Goal: Task Accomplishment & Management: Manage account settings

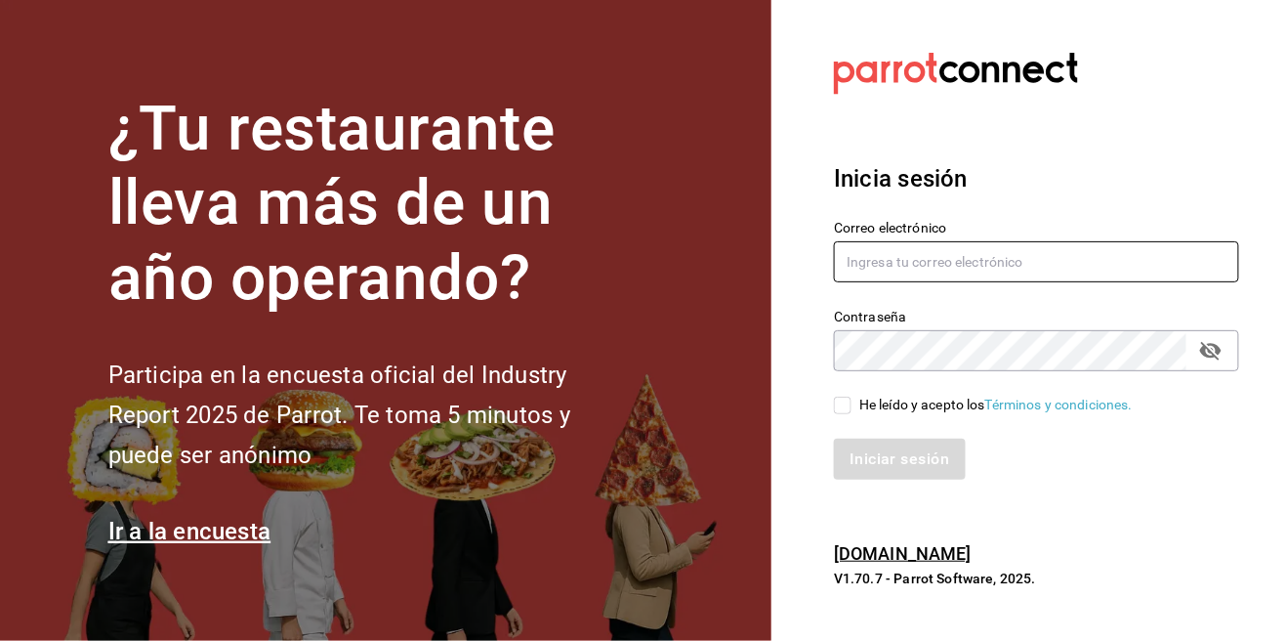
click at [1033, 282] on input "text" at bounding box center [1036, 261] width 405 height 41
type input "[EMAIL_ADDRESS][DOMAIN_NAME]"
click at [833, 416] on div "He leído y acepto los Términos y condiciones." at bounding box center [1025, 393] width 429 height 45
click at [834, 414] on input "He leído y acepto los Términos y condiciones." at bounding box center [843, 405] width 18 height 18
checkbox input "true"
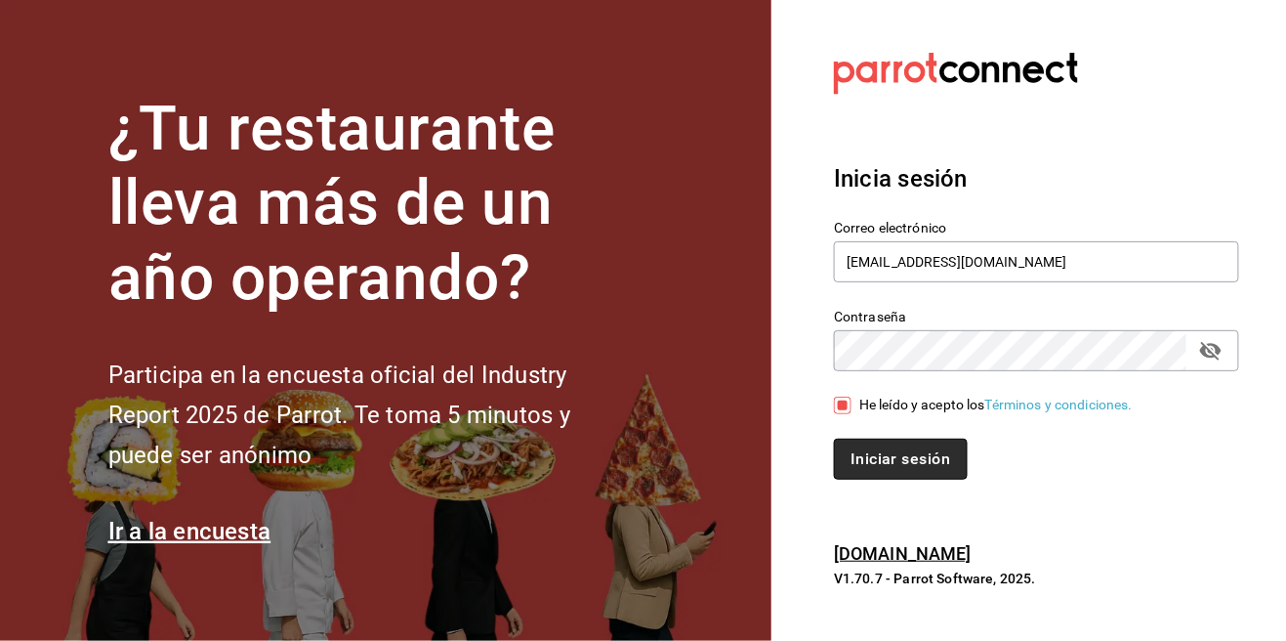
click at [877, 480] on button "Iniciar sesión" at bounding box center [900, 458] width 133 height 41
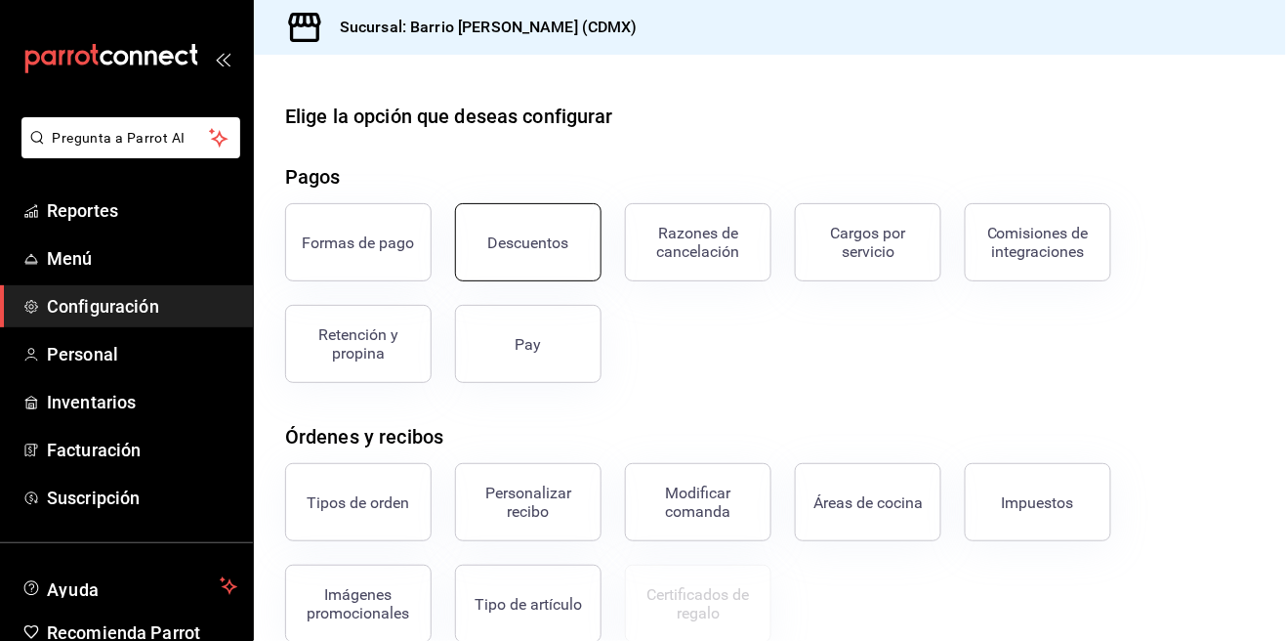
click at [518, 257] on button "Descuentos" at bounding box center [528, 242] width 146 height 78
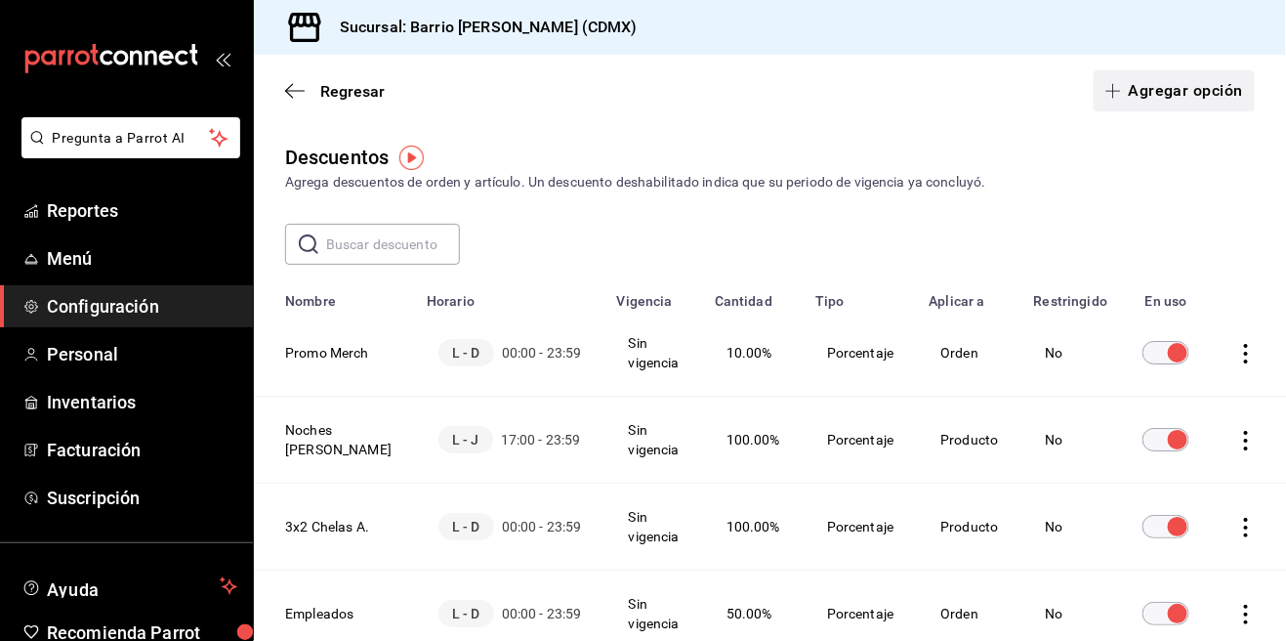
click at [1155, 87] on button "Agregar opción" at bounding box center [1174, 90] width 161 height 41
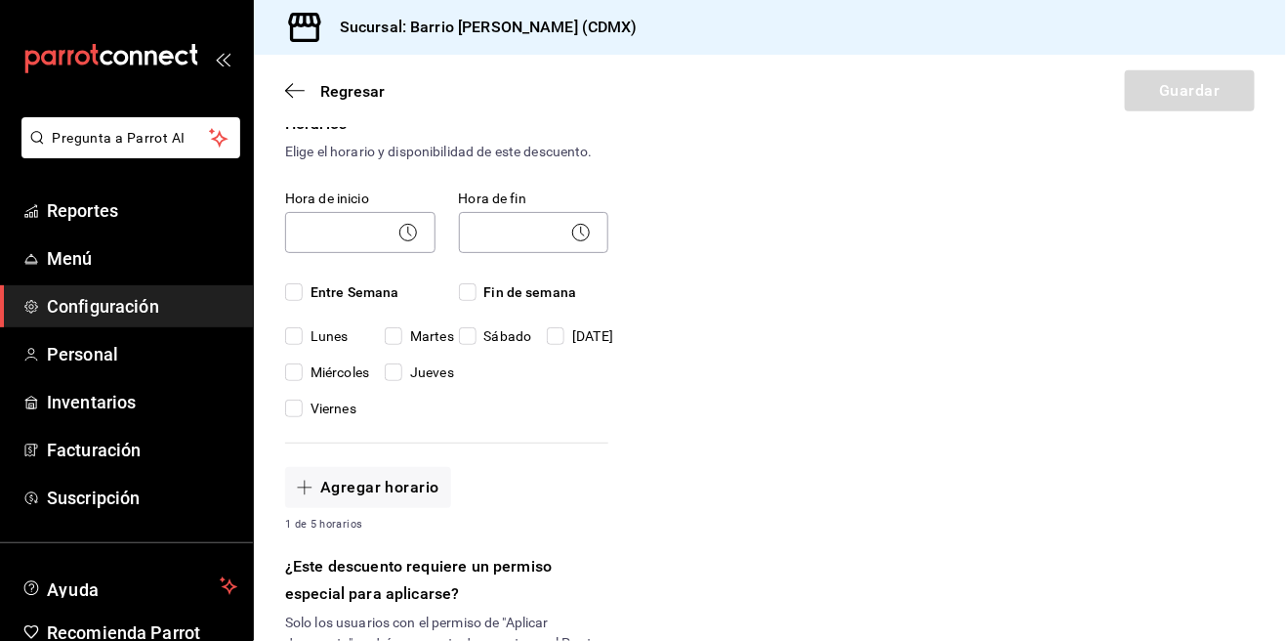
scroll to position [422, 0]
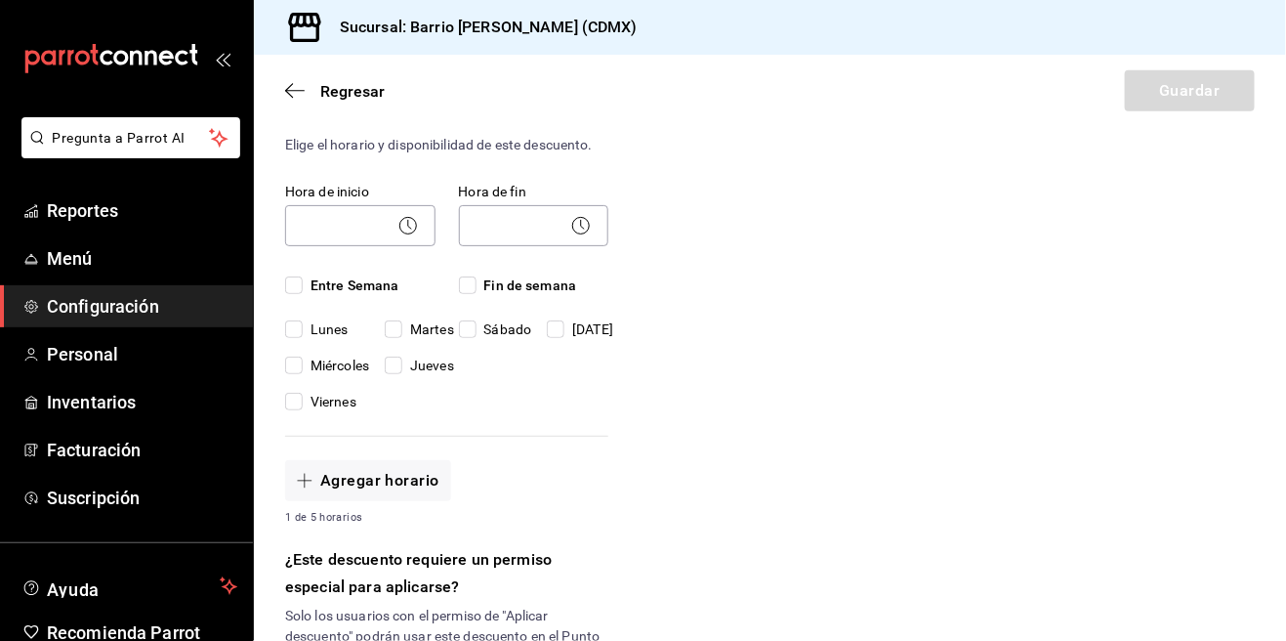
type input "50% MERCH"
click at [286, 290] on div "Horarios Elige el horario y disponibilidad de este descuento. Hora de inicio ​ …" at bounding box center [446, 315] width 323 height 421
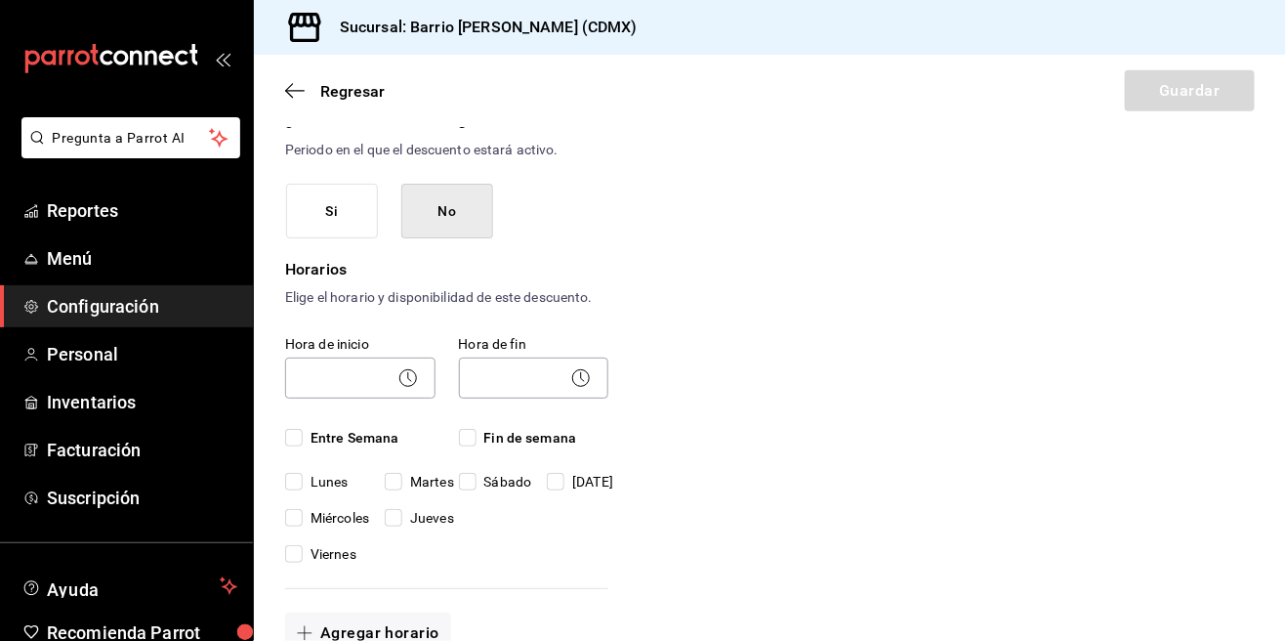
click at [290, 433] on input "Entre Semana" at bounding box center [294, 438] width 18 height 18
checkbox input "true"
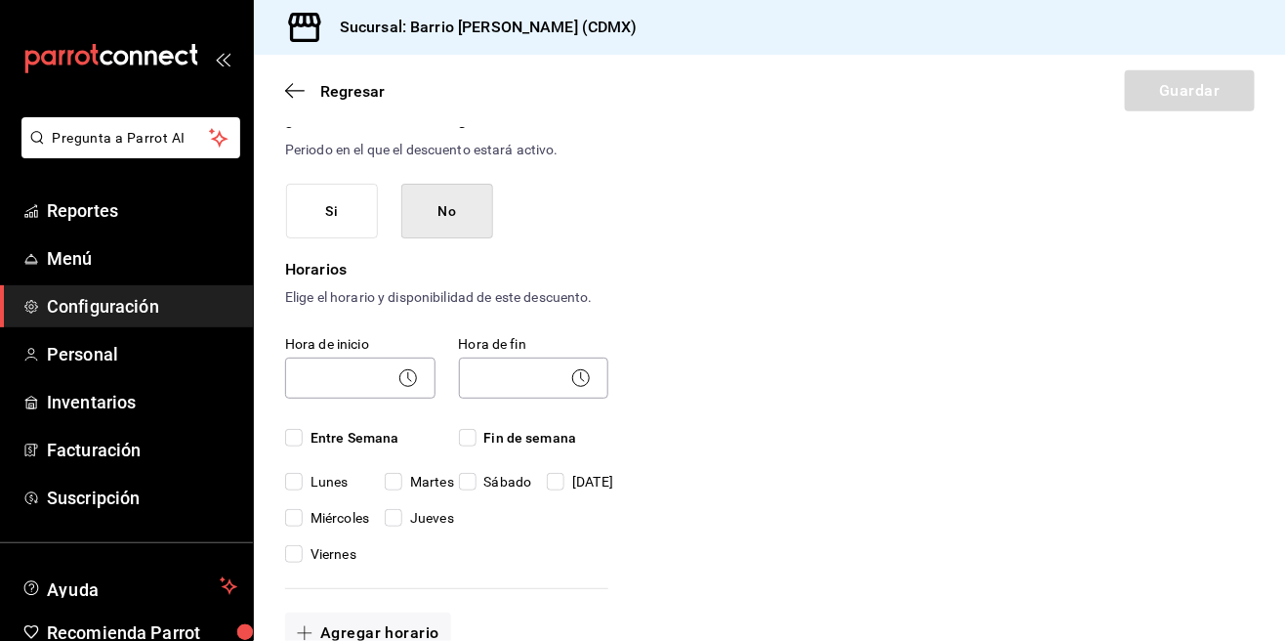
checkbox input "true"
click at [478, 436] on span "Fin de semana" at bounding box center [527, 438] width 101 height 21
click at [477, 436] on input "Fin de semana" at bounding box center [468, 438] width 18 height 18
checkbox input "true"
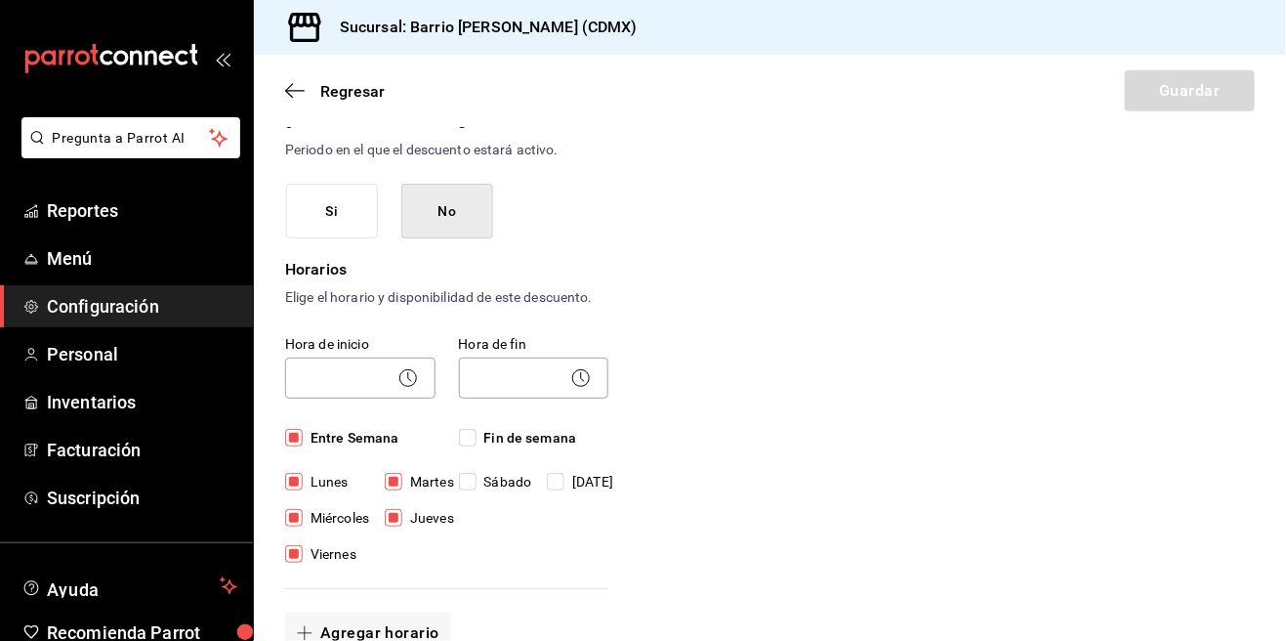
checkbox input "true"
click at [411, 376] on icon at bounding box center [407, 377] width 23 height 23
click at [313, 369] on body "Pregunta a Parrot AI Reportes Menú Configuración Personal Inventarios Facturaci…" at bounding box center [643, 320] width 1286 height 641
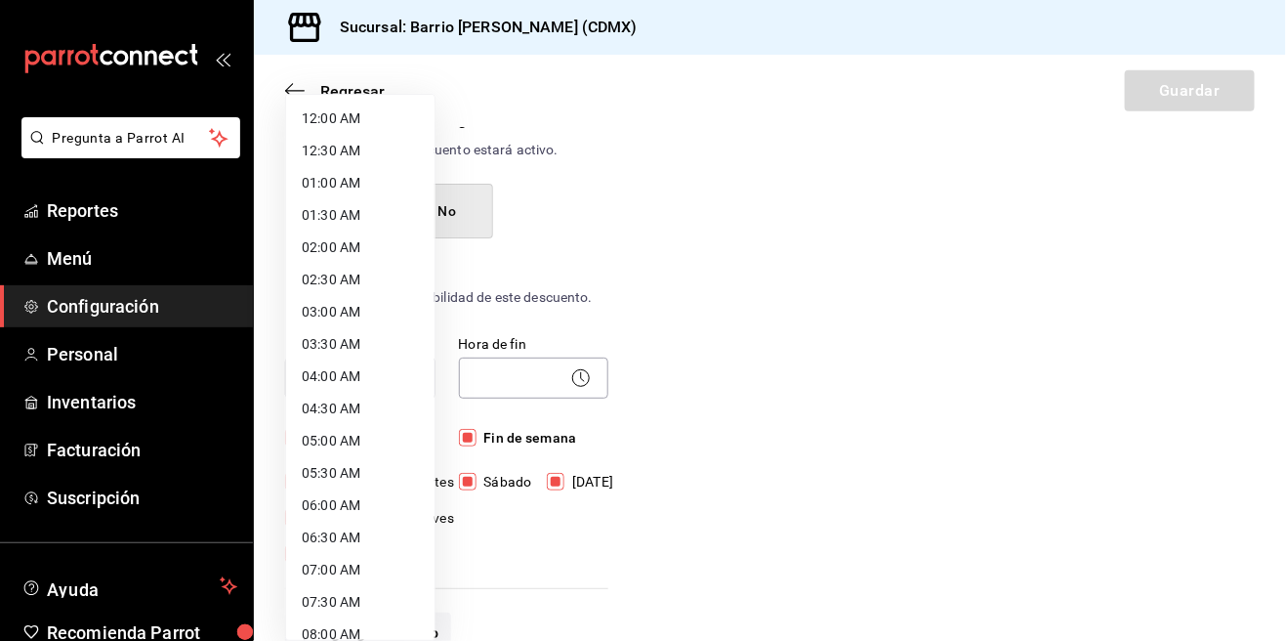
click at [358, 117] on li "12:00 AM" at bounding box center [360, 119] width 148 height 32
type input "00:00"
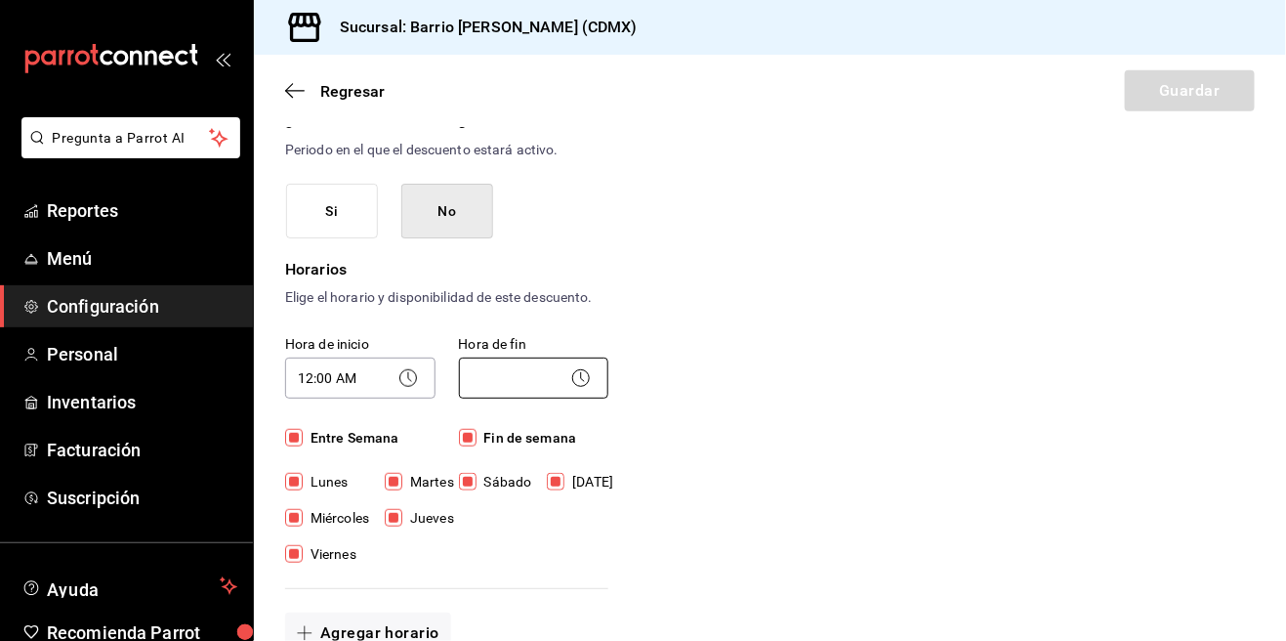
click at [527, 373] on body "Pregunta a Parrot AI Reportes Menú Configuración Personal Inventarios Facturaci…" at bounding box center [643, 320] width 1286 height 641
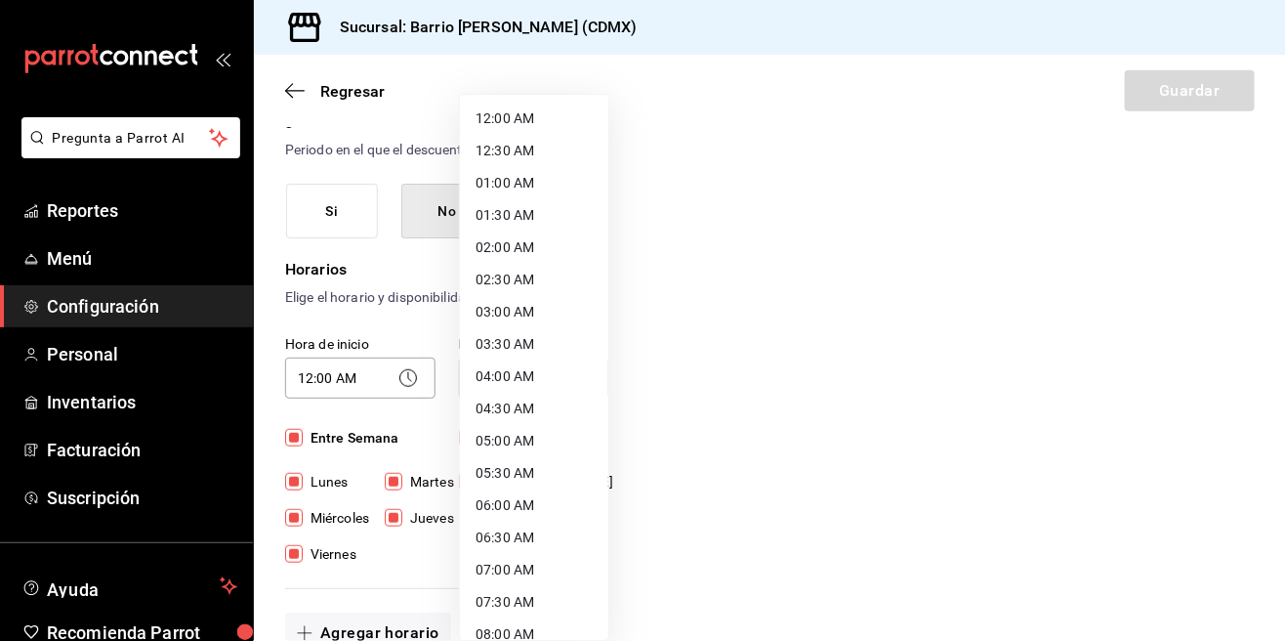
scroll to position [1049, 0]
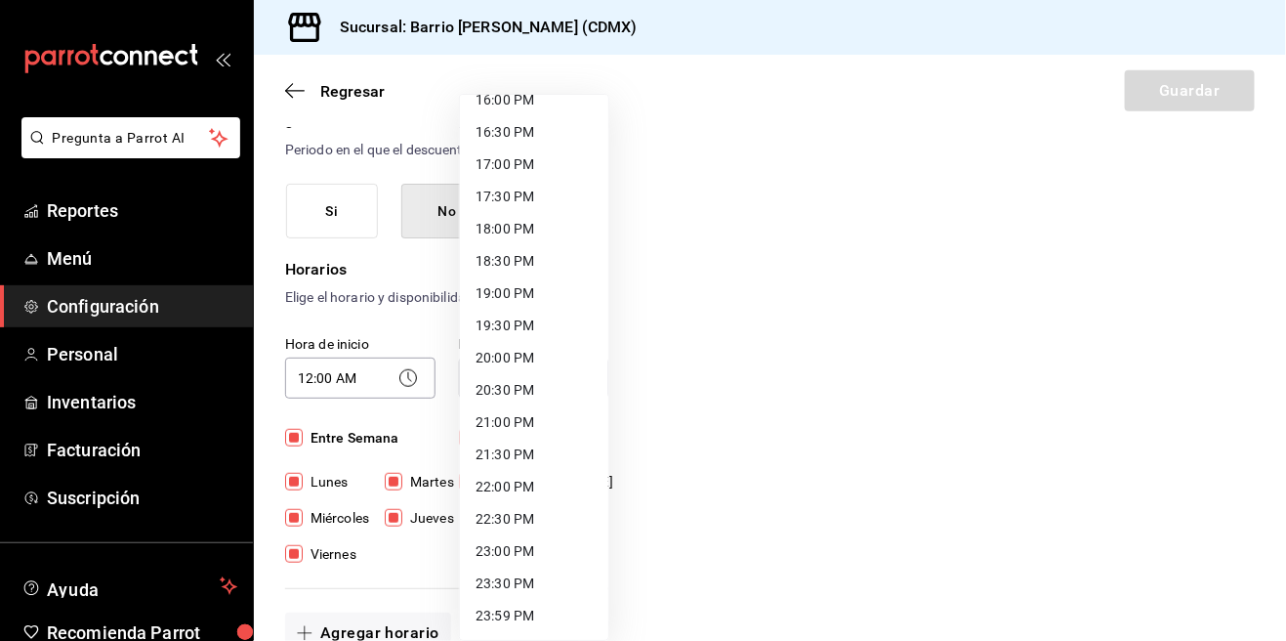
click at [511, 608] on li "23:59 PM" at bounding box center [534, 617] width 148 height 32
type input "23:59"
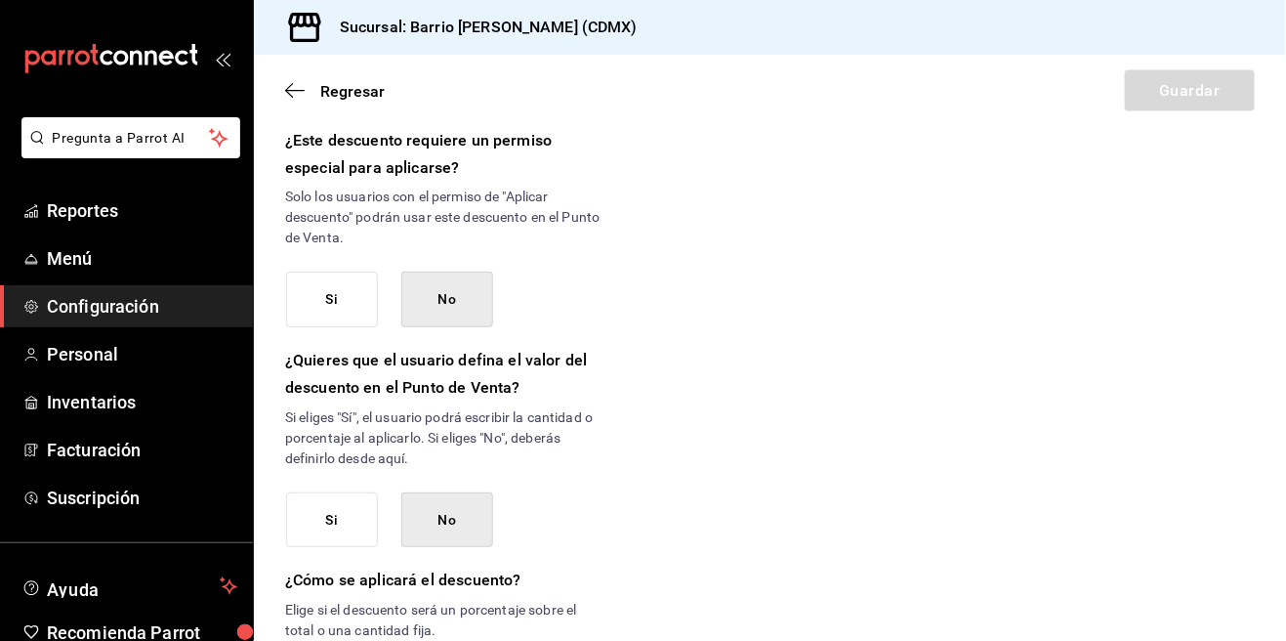
scroll to position [841, 0]
click at [789, 433] on div "Nuevo descuento ¿Dónde se aplicará el descuento? Elige una opción ¿Cómo se va a…" at bounding box center [770, 51] width 1032 height 1499
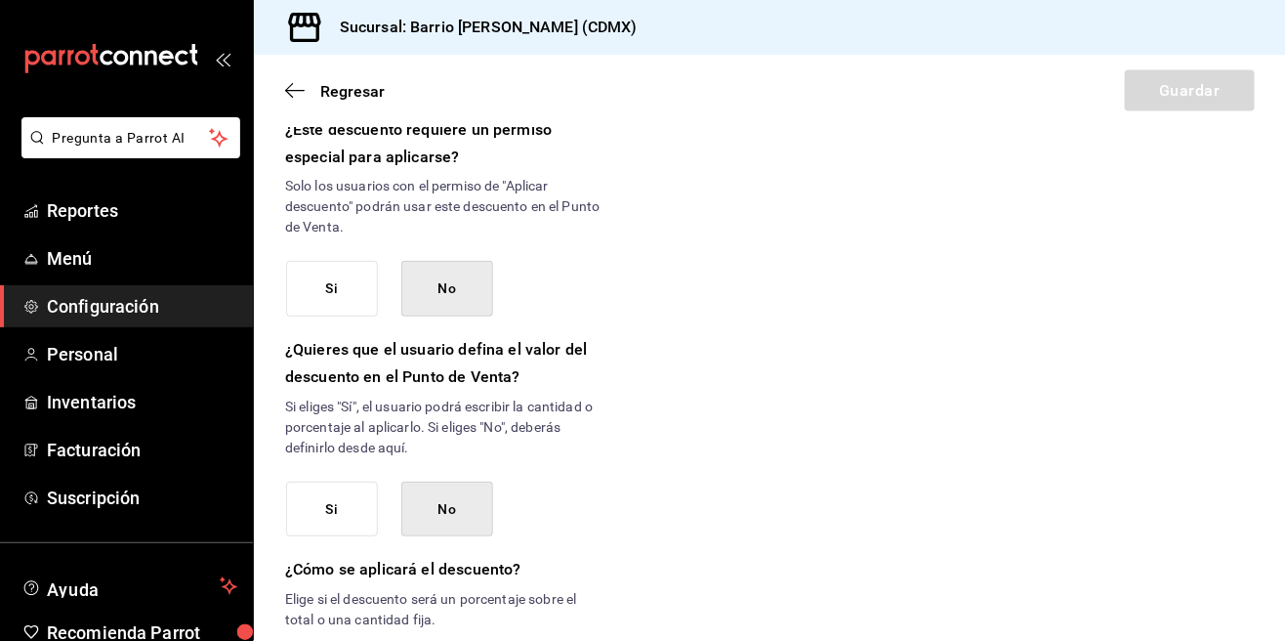
scroll to position [938, 0]
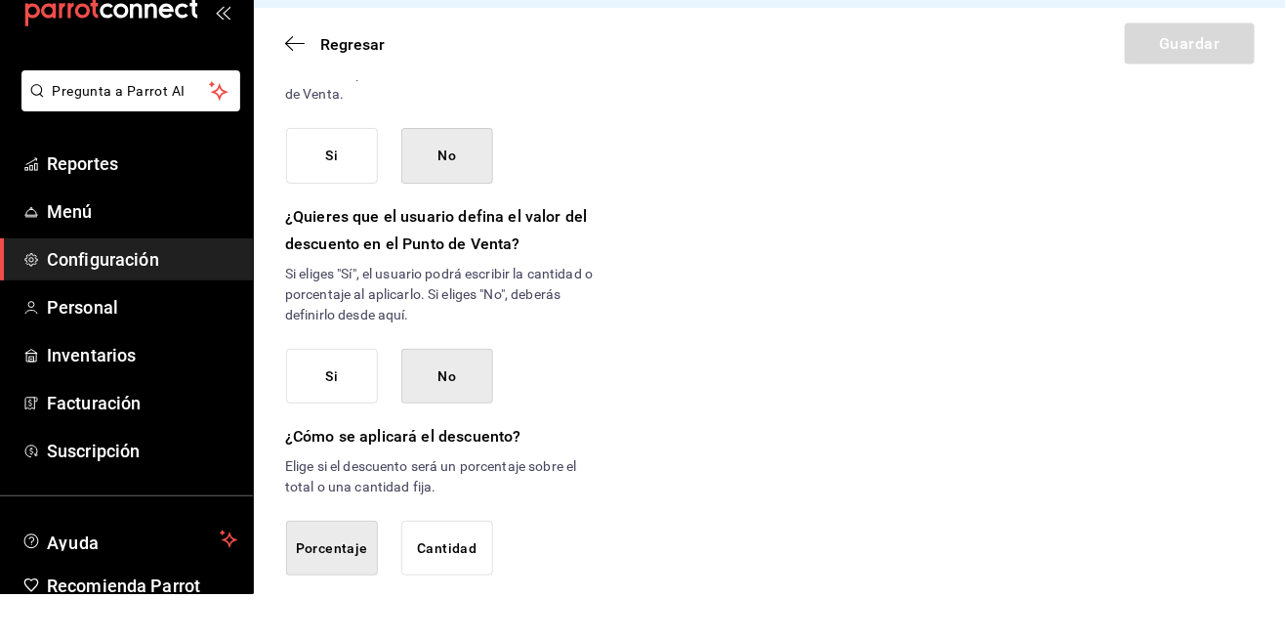
scroll to position [94, 0]
type input "50"
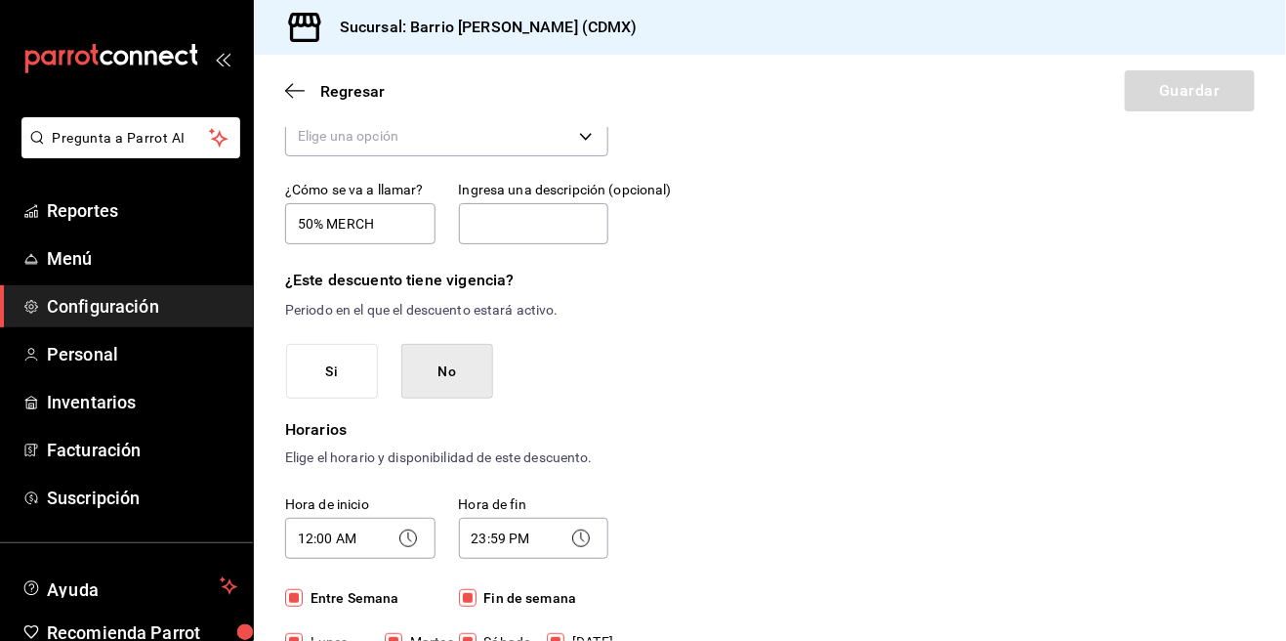
scroll to position [0, 0]
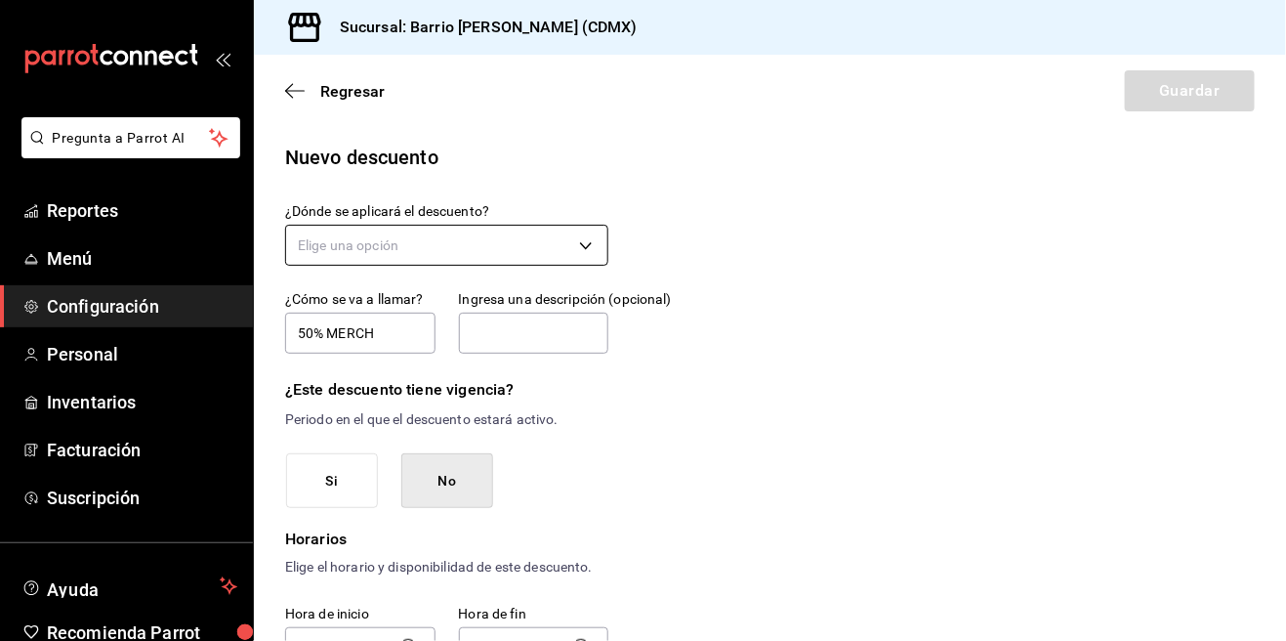
click at [429, 240] on body "Pregunta a Parrot AI Reportes Menú Configuración Personal Inventarios Facturaci…" at bounding box center [643, 320] width 1286 height 641
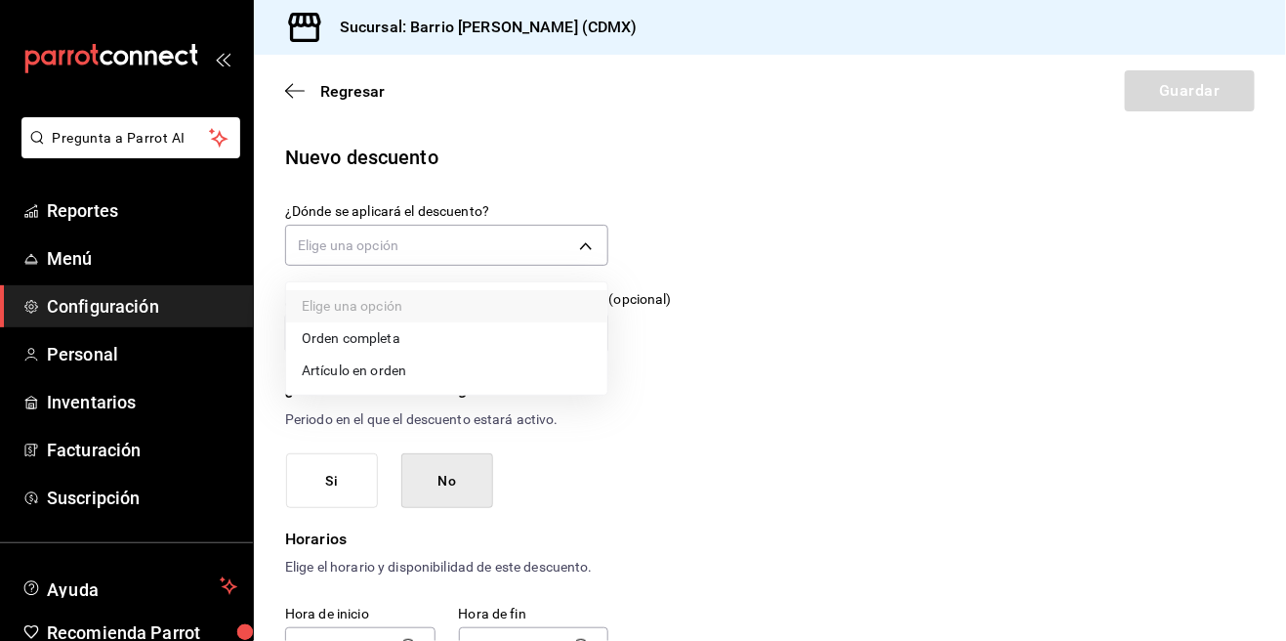
click at [387, 371] on li "Artículo en orden" at bounding box center [446, 371] width 321 height 32
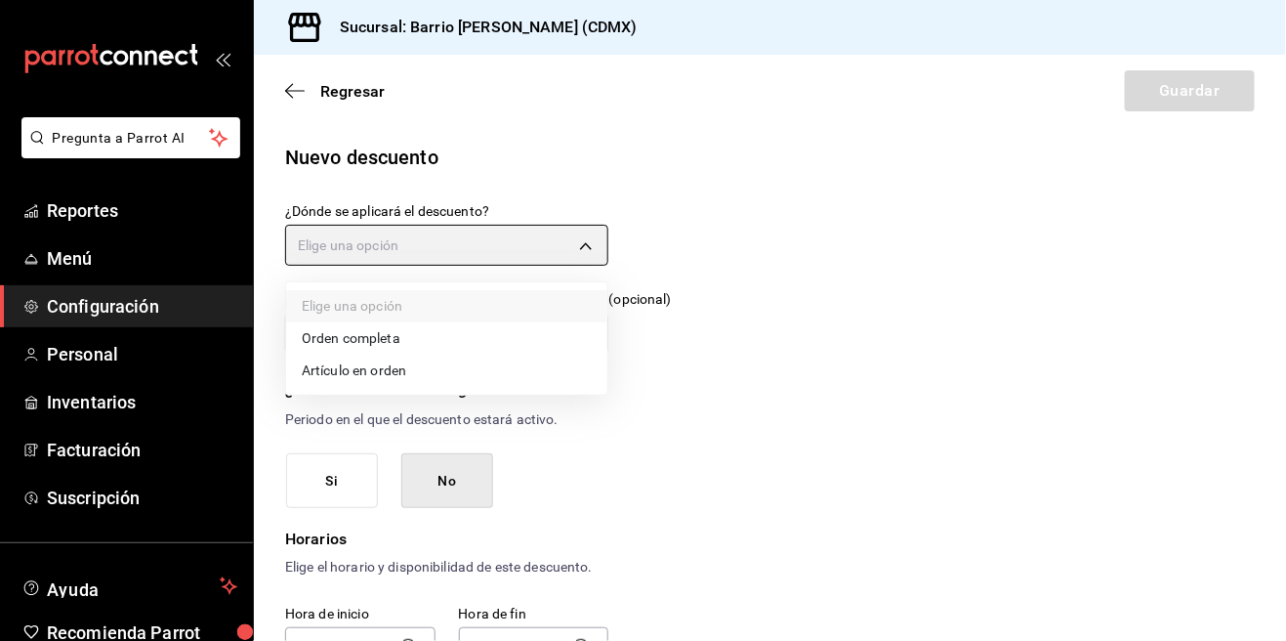
type input "ORDER_ITEM"
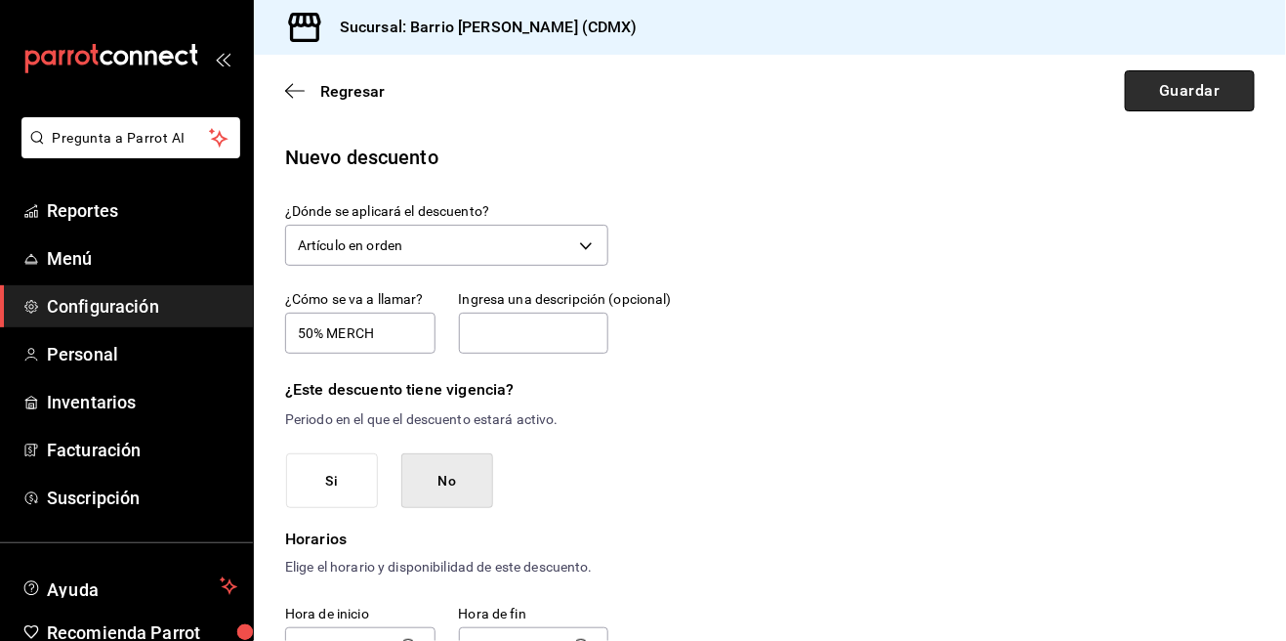
click at [1199, 94] on button "Guardar" at bounding box center [1190, 90] width 130 height 41
